Goal: Information Seeking & Learning: Learn about a topic

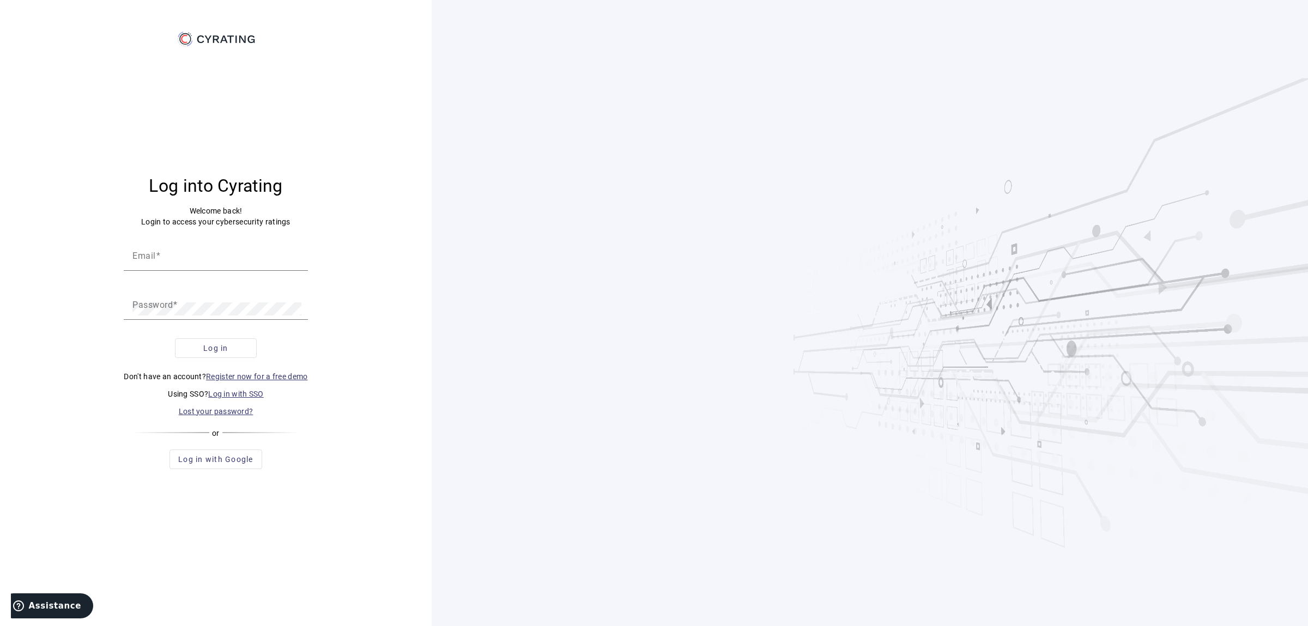
click at [227, 389] on p "Using SSO? Log in with SSO" at bounding box center [216, 394] width 184 height 11
click at [222, 396] on link "Log in with SSO" at bounding box center [236, 394] width 56 height 9
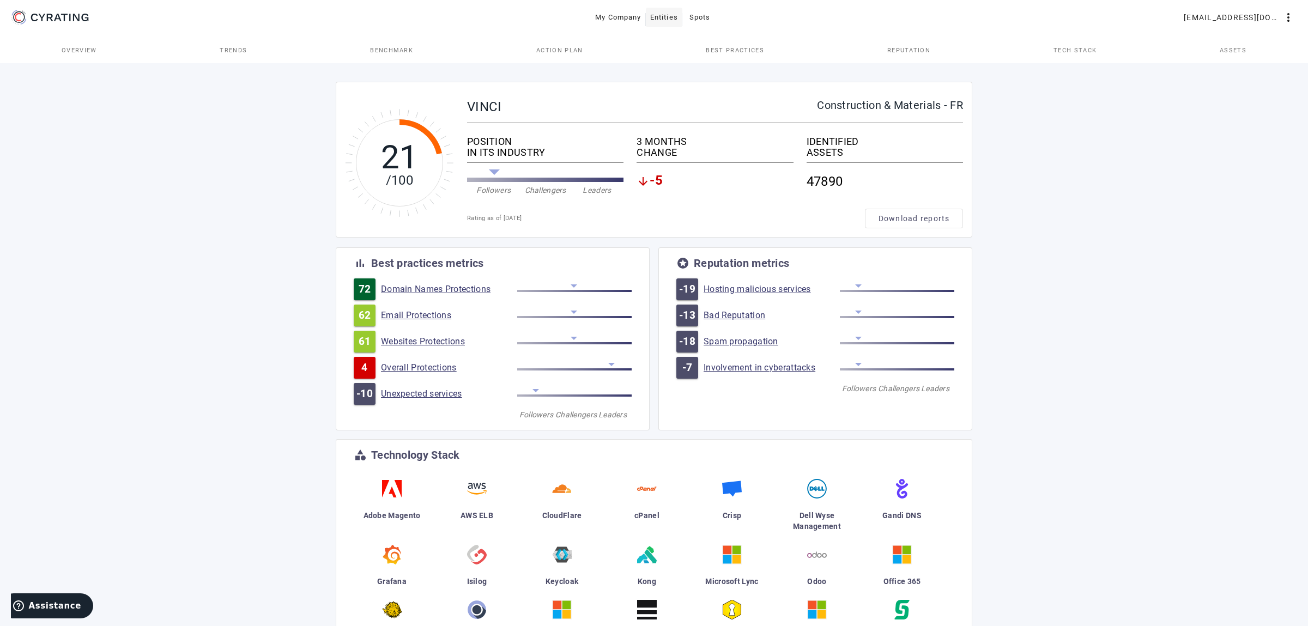
click at [675, 22] on span "Entities" at bounding box center [664, 17] width 28 height 17
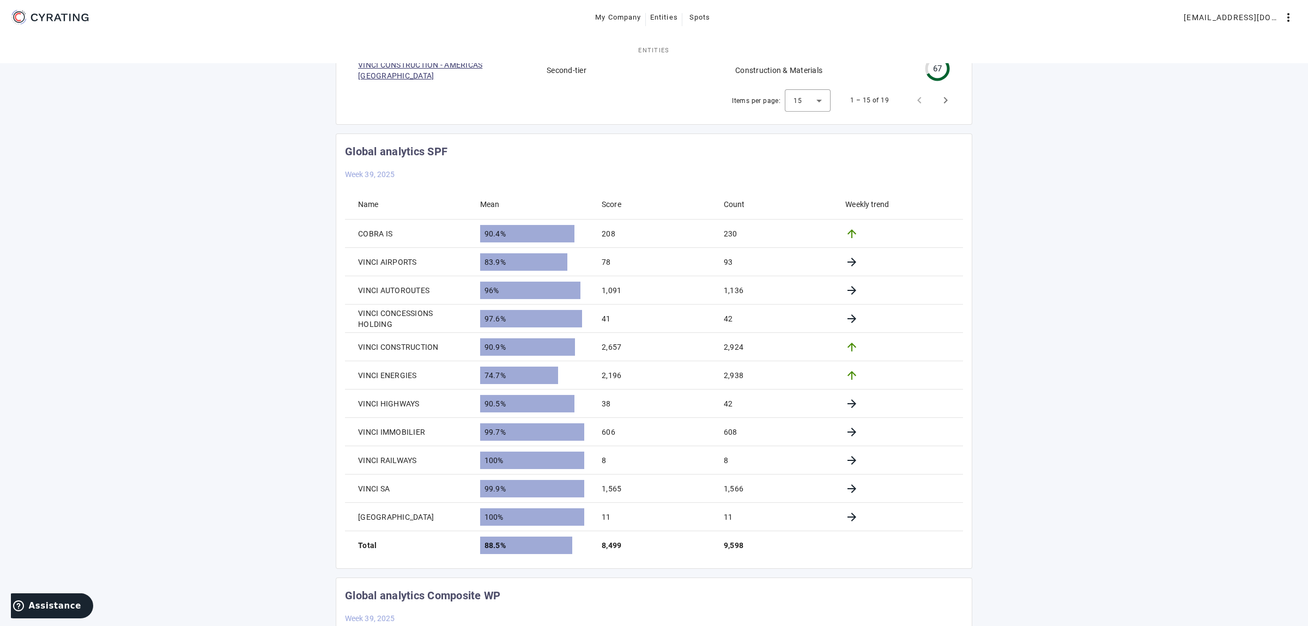
scroll to position [572, 0]
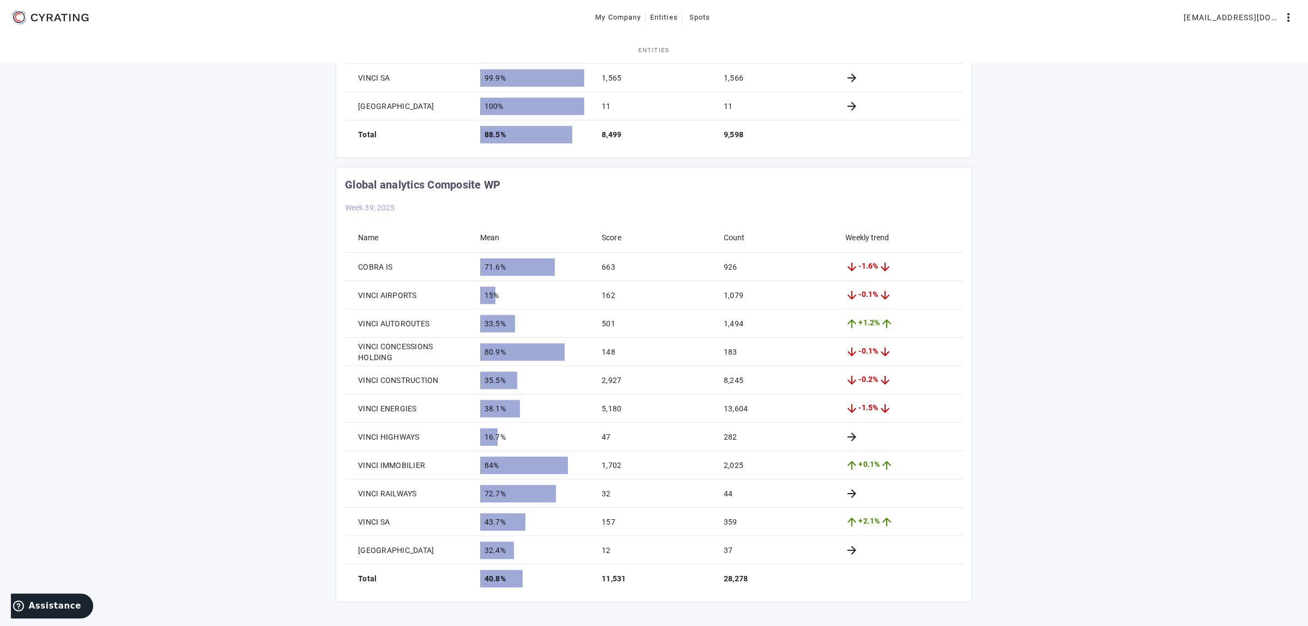
scroll to position [977, 0]
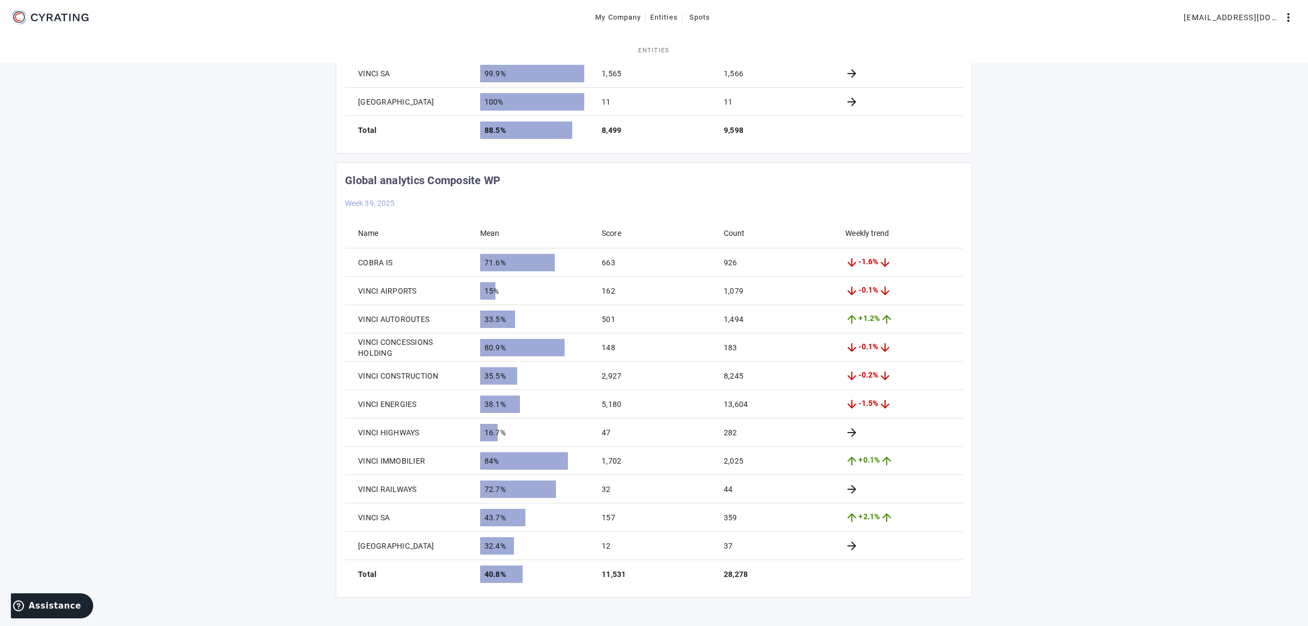
click at [645, 163] on mat-card-header "Global analytics Composite WP Week 39, 2025" at bounding box center [654, 190] width 636 height 55
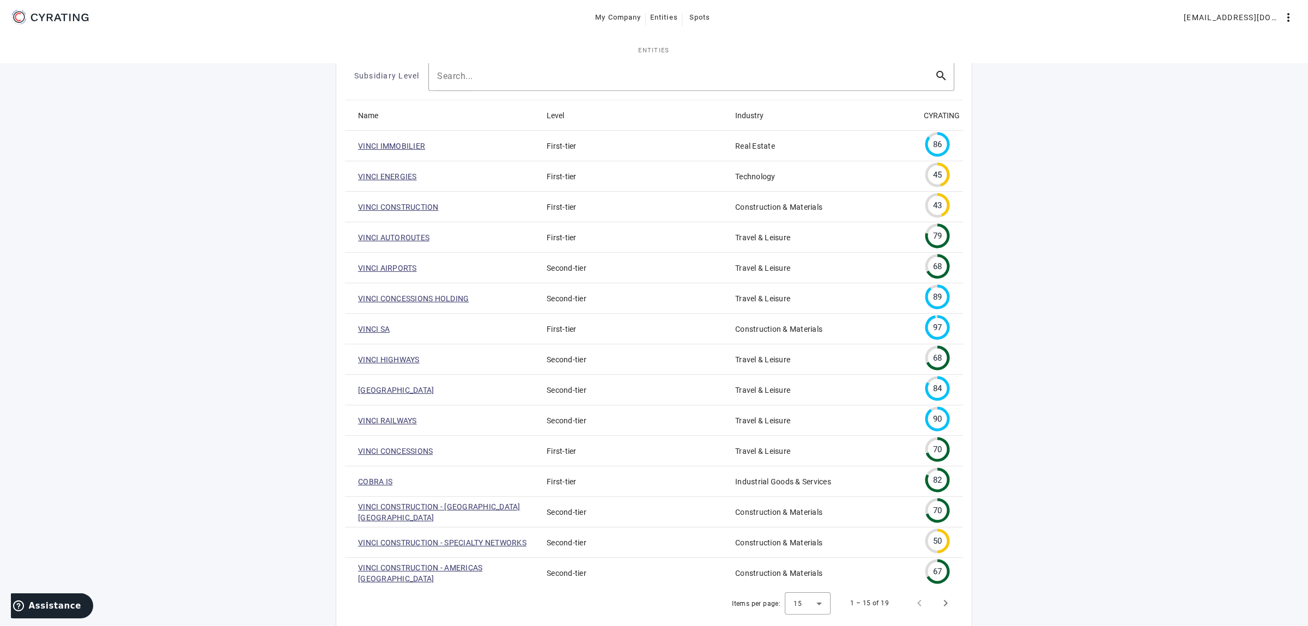
scroll to position [0, 0]
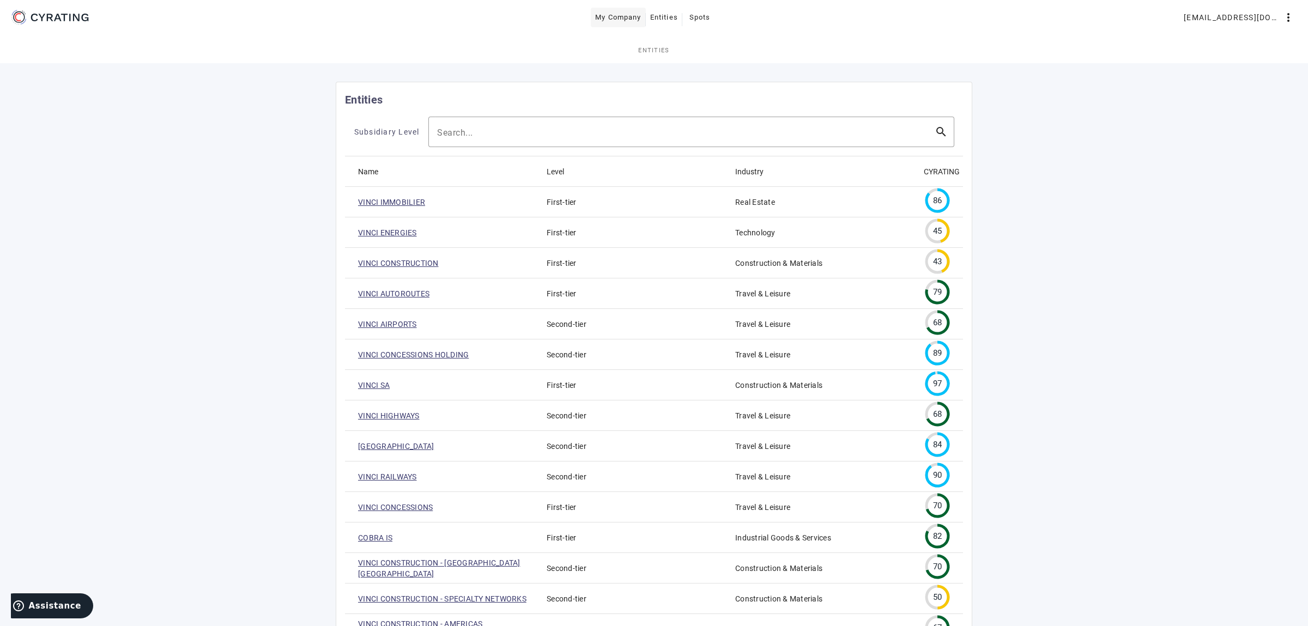
click at [628, 18] on span "My Company" at bounding box center [618, 17] width 46 height 17
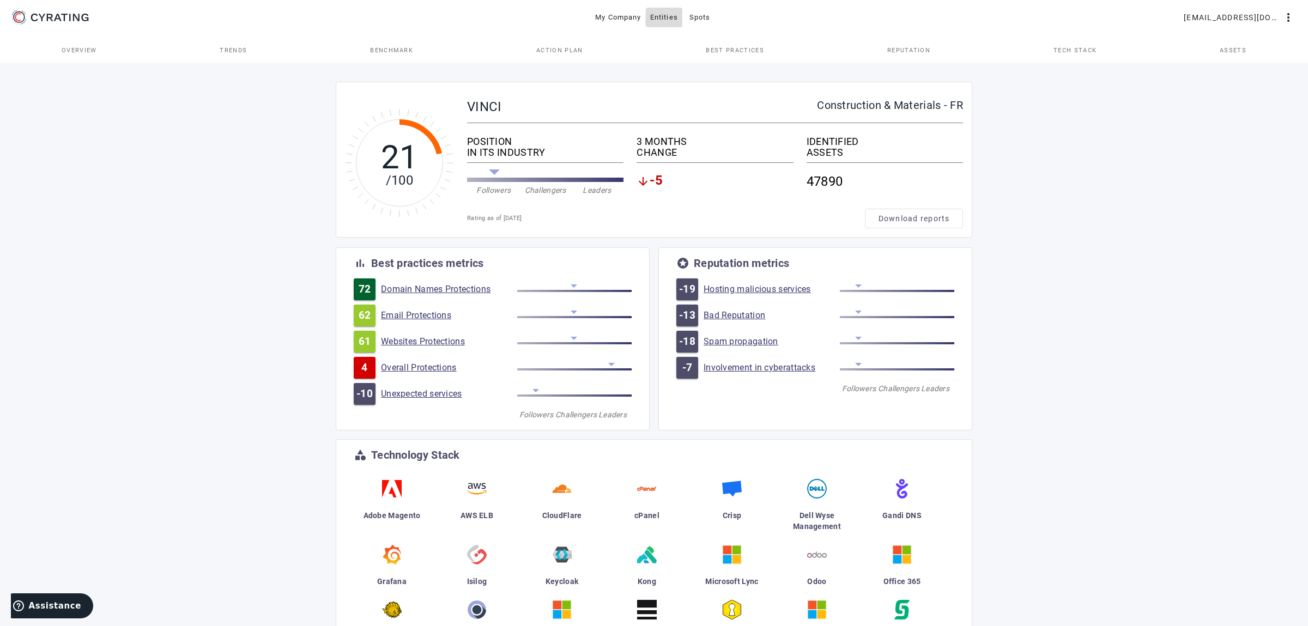
click at [657, 17] on span "Entities" at bounding box center [664, 17] width 28 height 17
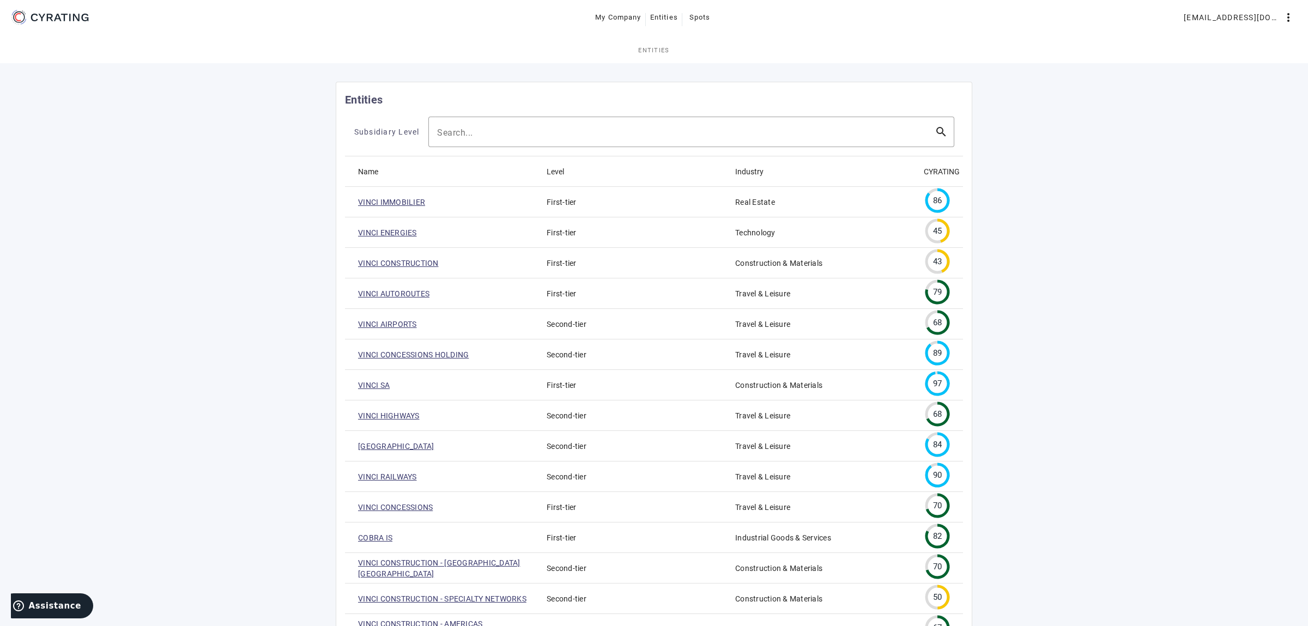
click at [378, 387] on link "VINCI SA" at bounding box center [374, 385] width 32 height 11
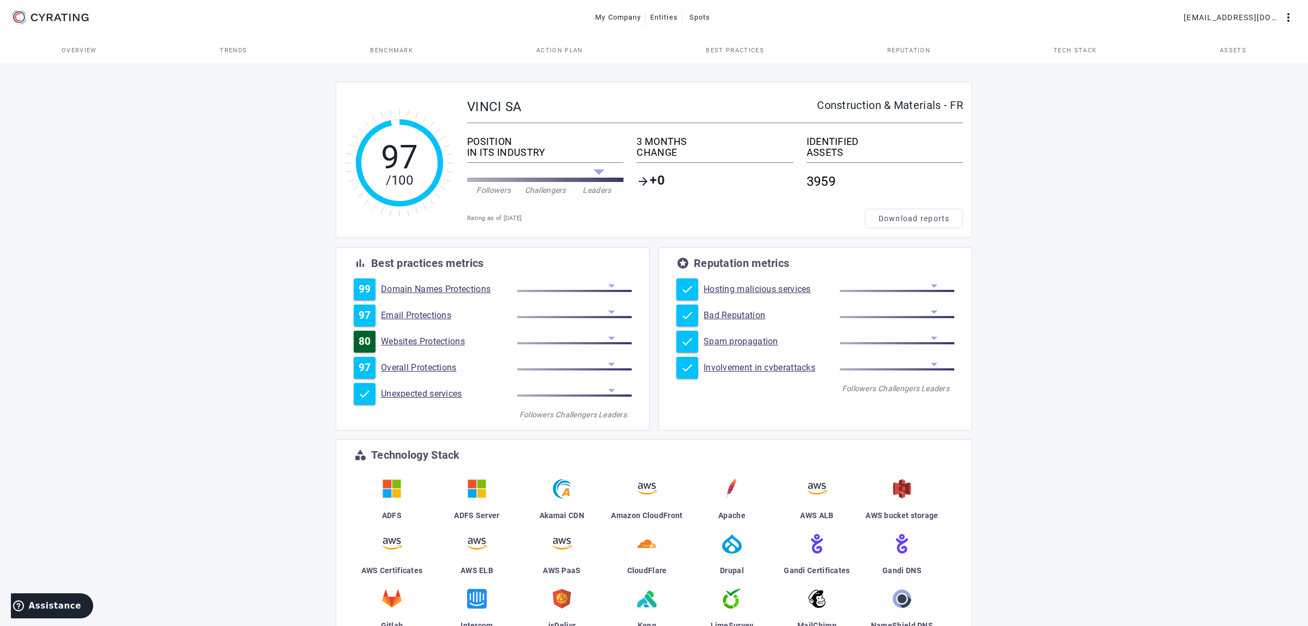
click at [414, 321] on link "Email Protections" at bounding box center [449, 315] width 136 height 11
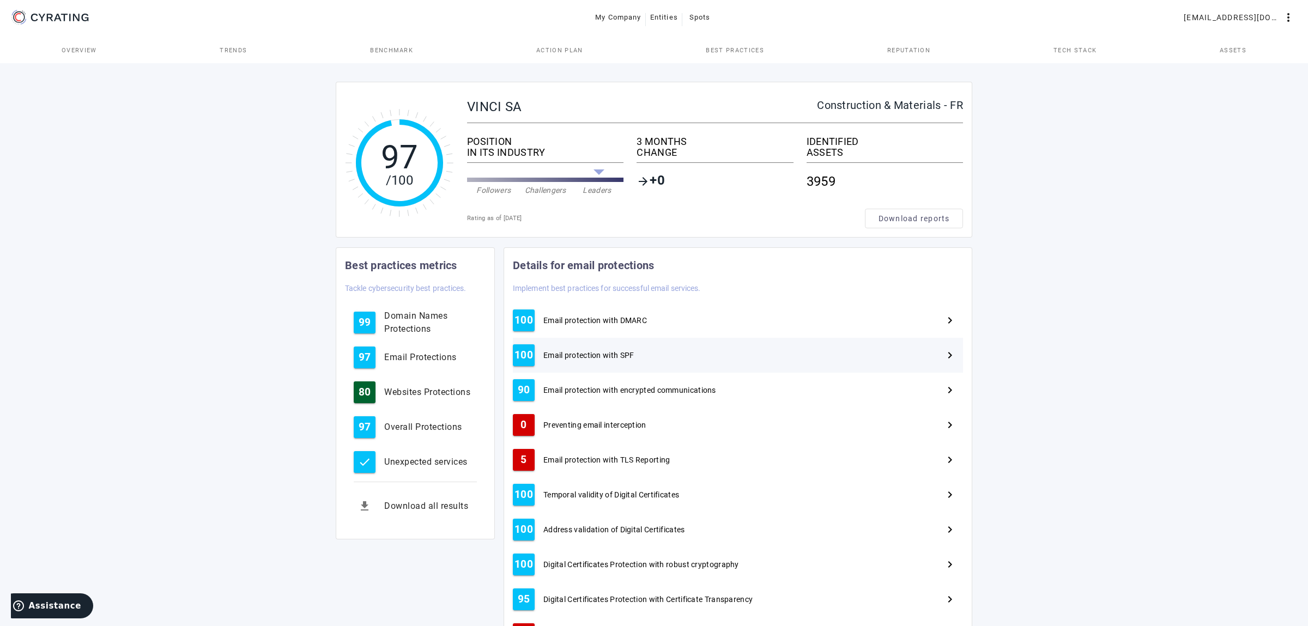
click at [561, 358] on span "Email protection with SPF" at bounding box center [588, 355] width 91 height 11
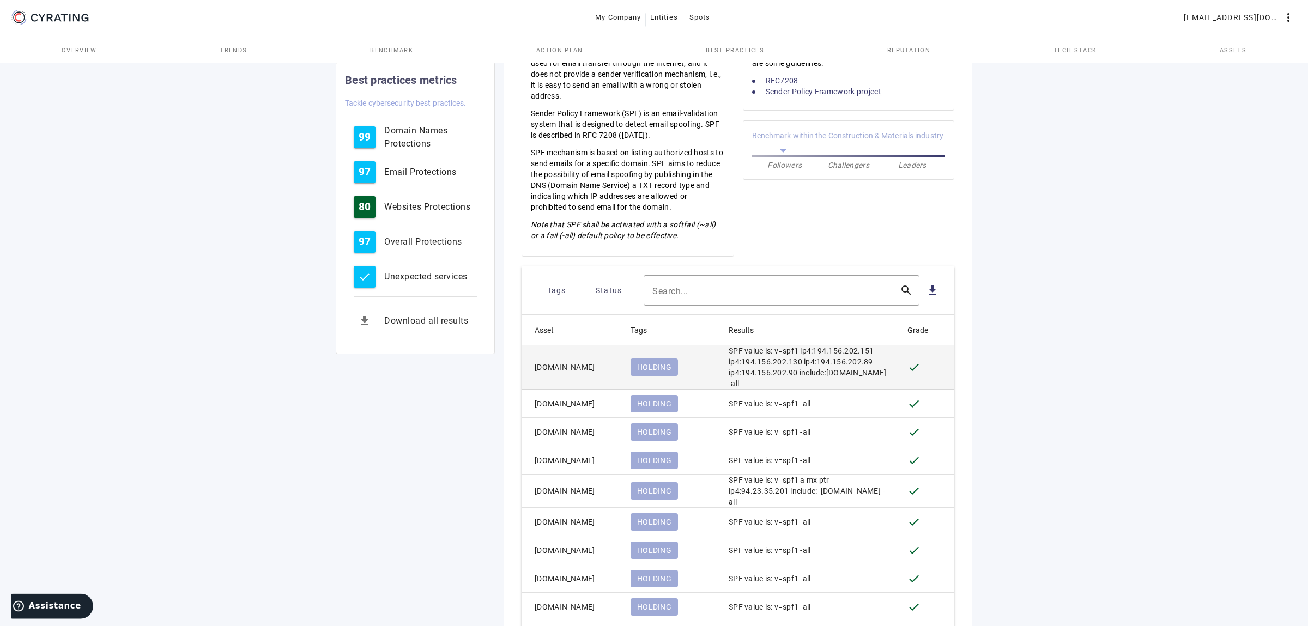
scroll to position [259, 0]
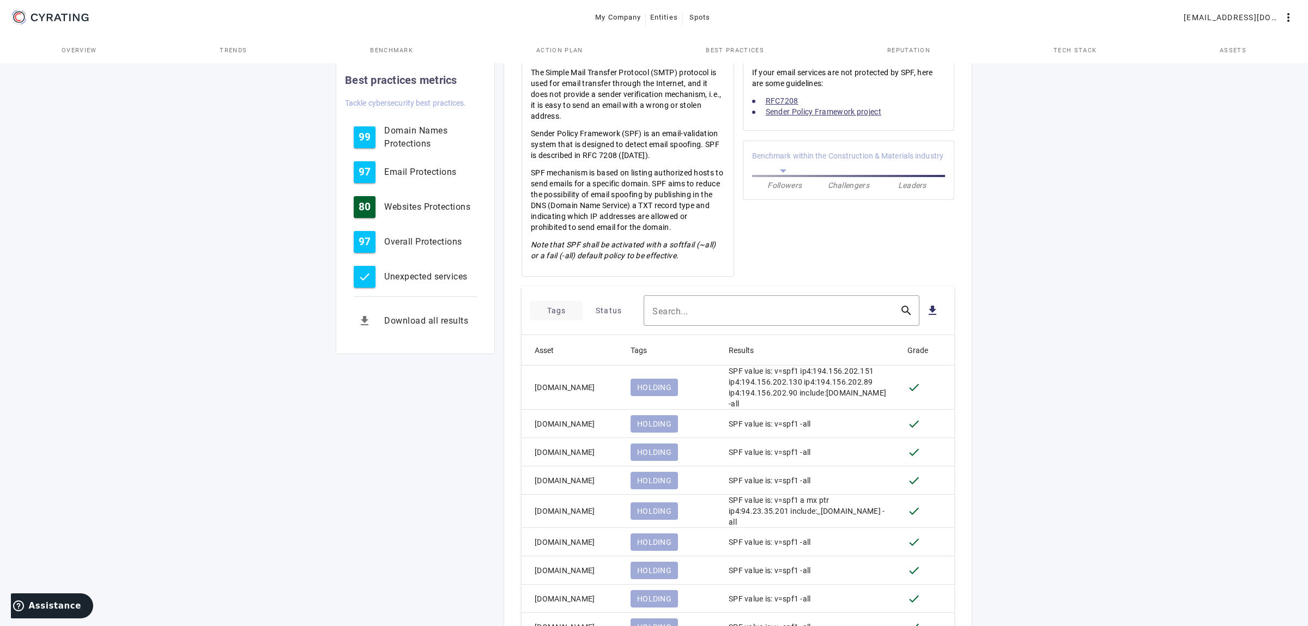
click at [543, 308] on span at bounding box center [556, 311] width 52 height 26
click at [599, 308] on div at bounding box center [654, 313] width 1308 height 626
click at [603, 310] on span "Status" at bounding box center [609, 310] width 27 height 17
click at [604, 360] on mat-icon "check_box_outline_blank" at bounding box center [597, 365] width 13 height 13
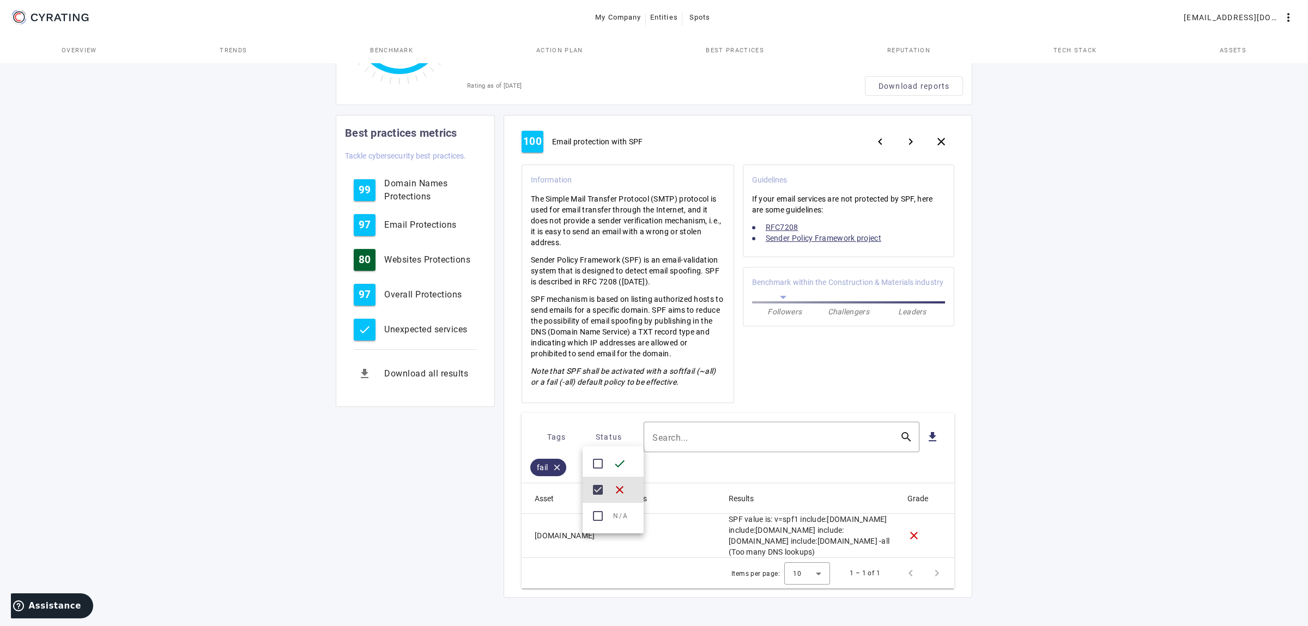
scroll to position [134, 0]
click at [1051, 374] on div at bounding box center [654, 313] width 1308 height 626
click at [825, 542] on mat-cell "SPF value is: v=spf1 include:eu.zcsend.net include:sendgrid.net include:azavist…" at bounding box center [809, 536] width 179 height 44
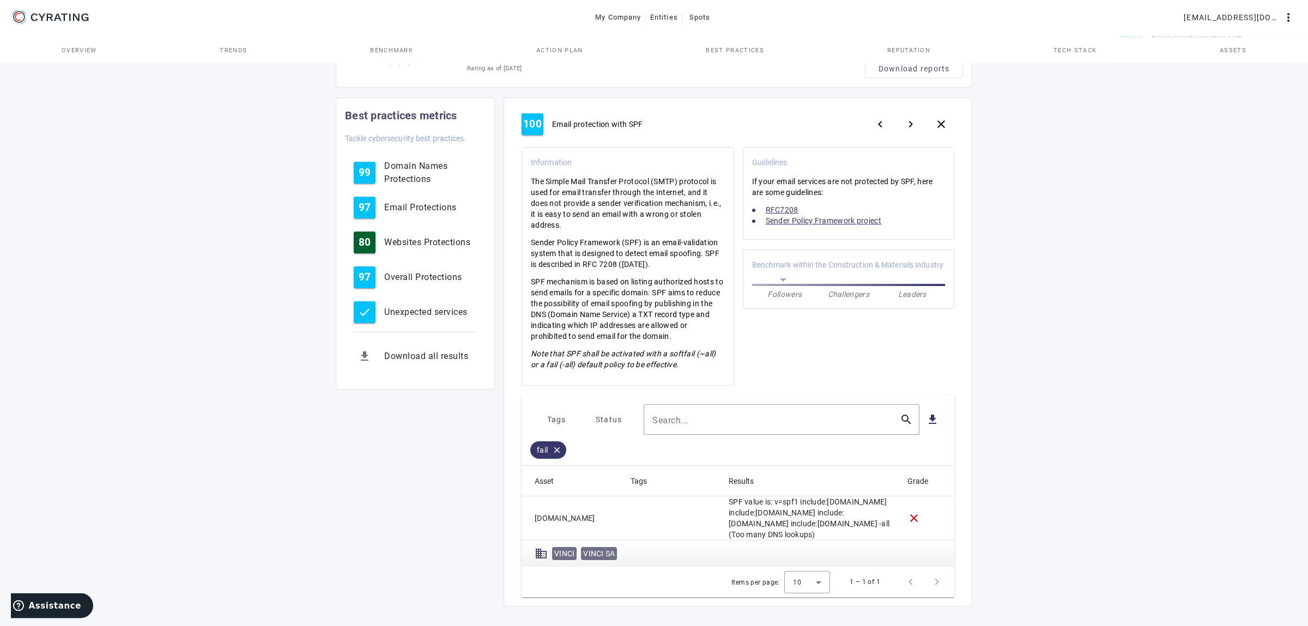
scroll to position [160, 0]
